Goal: Transaction & Acquisition: Book appointment/travel/reservation

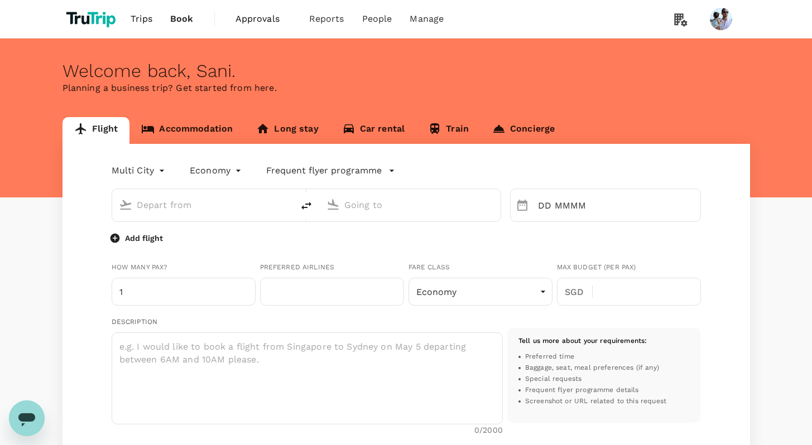
type input "roundtrip"
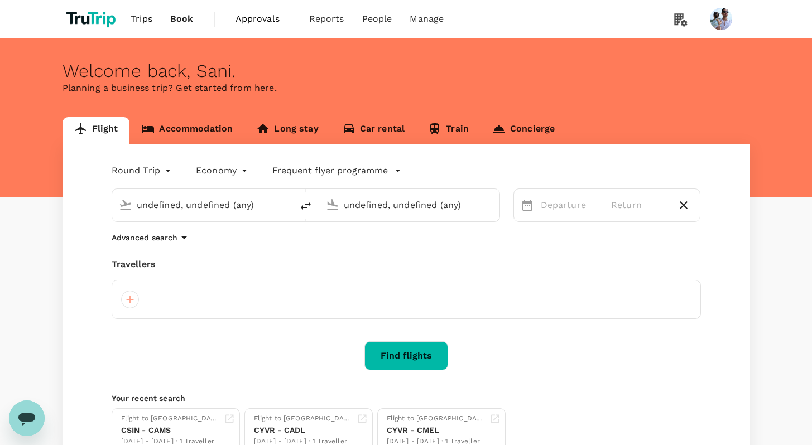
type input "[GEOGRAPHIC_DATA], [GEOGRAPHIC_DATA] (any)"
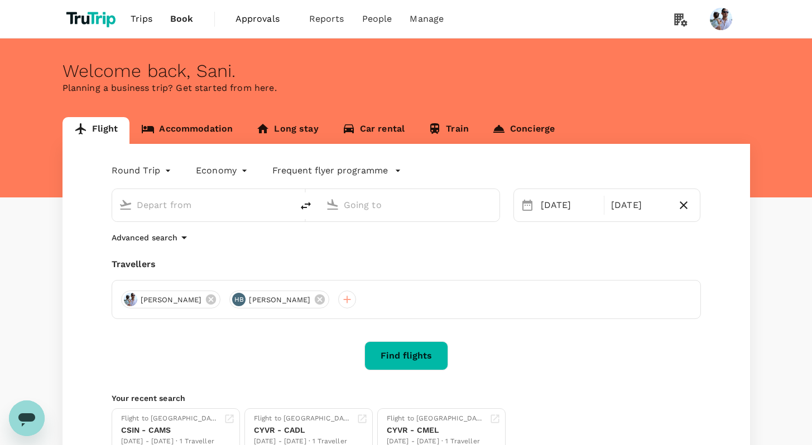
type input "[GEOGRAPHIC_DATA], [GEOGRAPHIC_DATA] (any)"
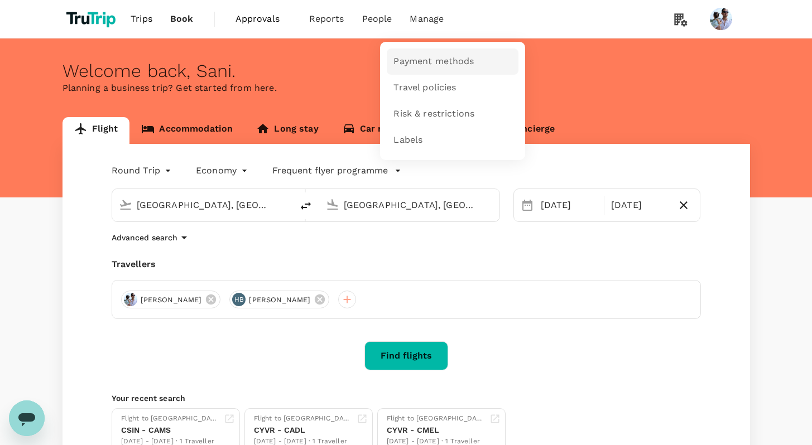
click at [433, 60] on span "Payment methods" at bounding box center [433, 61] width 80 height 13
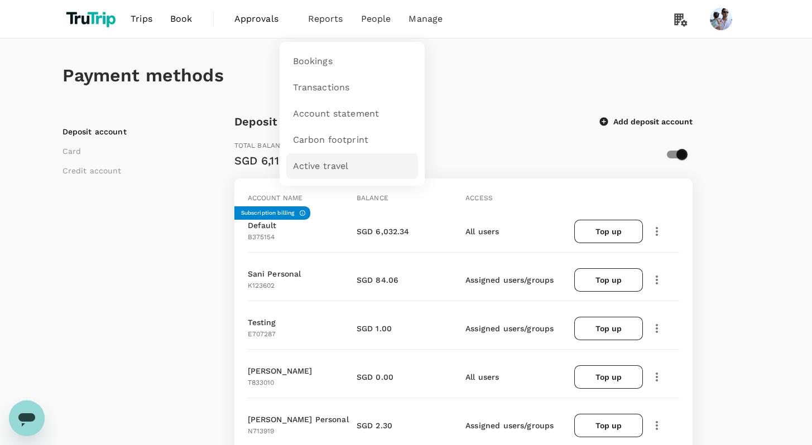
click at [332, 162] on span "Active travel" at bounding box center [321, 166] width 56 height 13
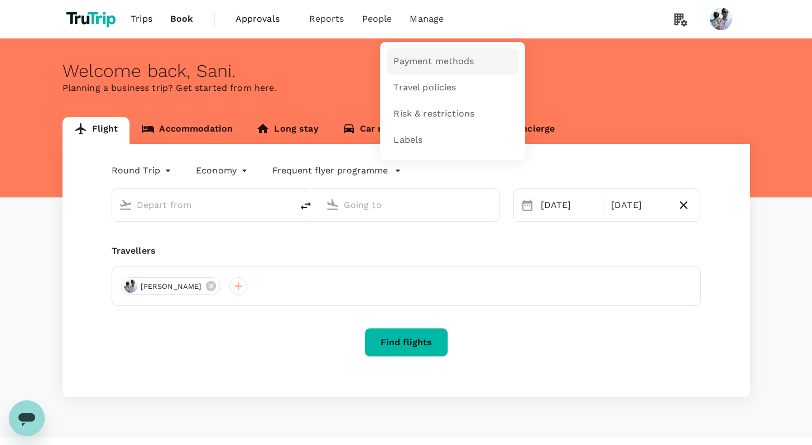
type input "[GEOGRAPHIC_DATA], [GEOGRAPHIC_DATA] (any)"
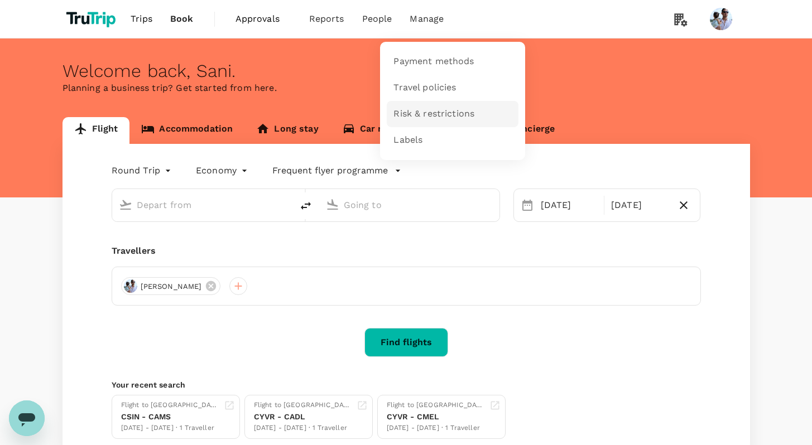
type input "[GEOGRAPHIC_DATA], [GEOGRAPHIC_DATA] (any)"
click at [430, 117] on span "Risk & restrictions" at bounding box center [433, 114] width 81 height 13
